Goal: Task Accomplishment & Management: Manage account settings

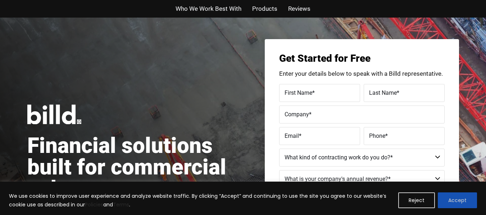
click at [452, 199] on button "Accept" at bounding box center [457, 201] width 39 height 16
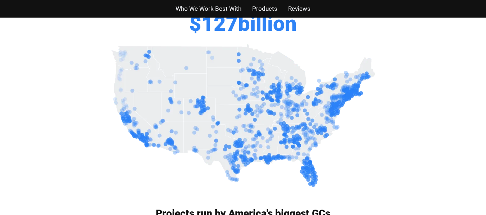
scroll to position [360, 0]
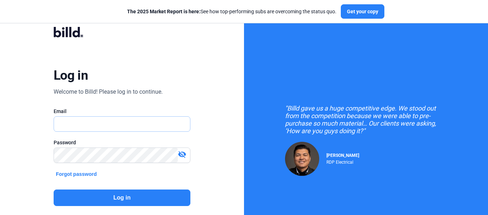
type input "[PERSON_NAME][EMAIL_ADDRESS][DOMAIN_NAME]"
click at [156, 198] on button "Log in" at bounding box center [122, 198] width 137 height 17
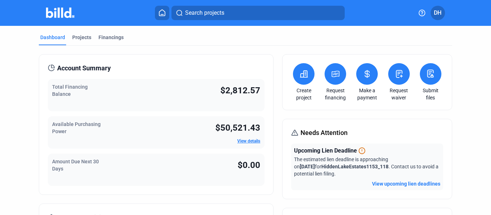
click at [252, 142] on link "View details" at bounding box center [248, 141] width 23 height 5
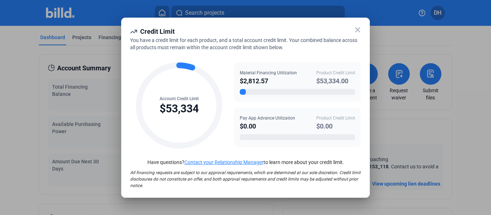
click at [358, 29] on icon at bounding box center [358, 30] width 4 height 4
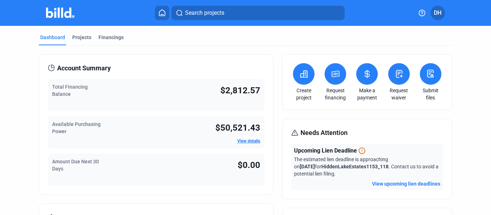
click at [366, 66] on button at bounding box center [367, 74] width 22 height 22
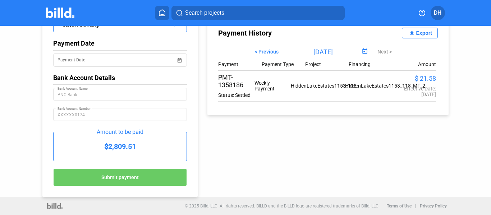
scroll to position [65, 0]
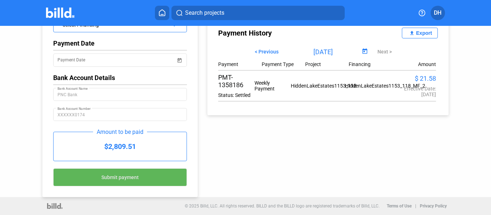
click at [137, 177] on span "Submit payment" at bounding box center [119, 178] width 37 height 6
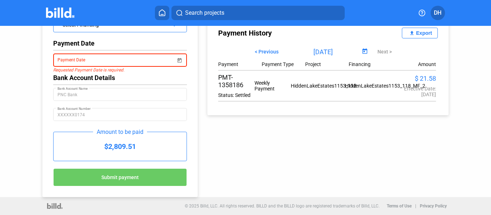
click at [137, 60] on input "Payment Date" at bounding box center [117, 60] width 118 height 9
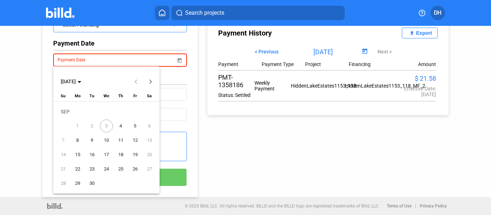
click at [119, 124] on span "4" at bounding box center [120, 126] width 13 height 13
type input "[DATE]"
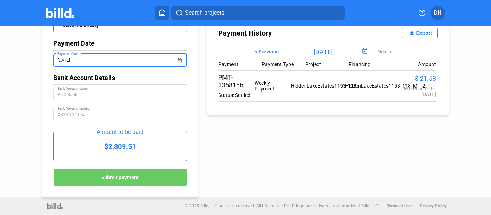
click at [126, 178] on span "Submit payment" at bounding box center [119, 178] width 37 height 6
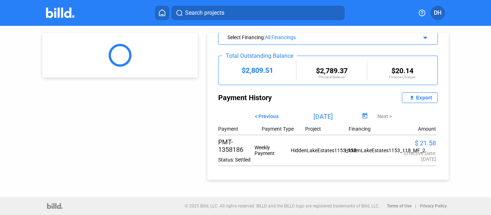
scroll to position [0, 0]
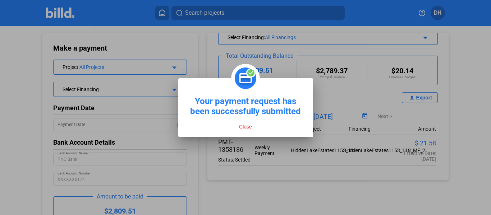
click at [246, 126] on button "Close" at bounding box center [245, 127] width 17 height 6
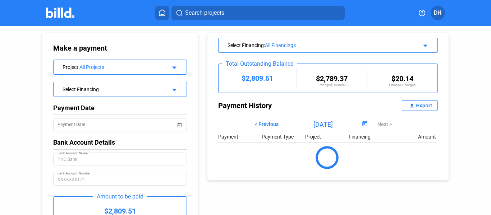
scroll to position [54, 0]
